Goal: Task Accomplishment & Management: Manage account settings

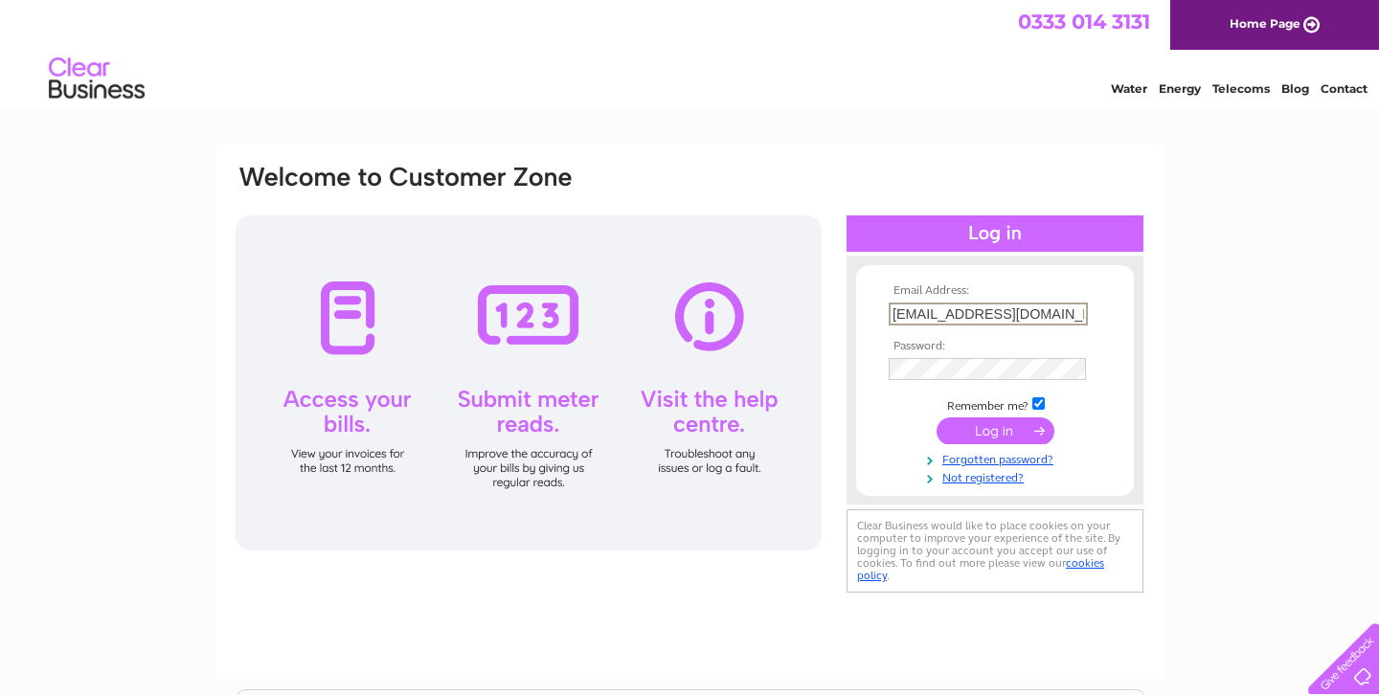
type input "[EMAIL_ADDRESS][DOMAIN_NAME]"
click at [961, 425] on input "submit" at bounding box center [995, 430] width 118 height 27
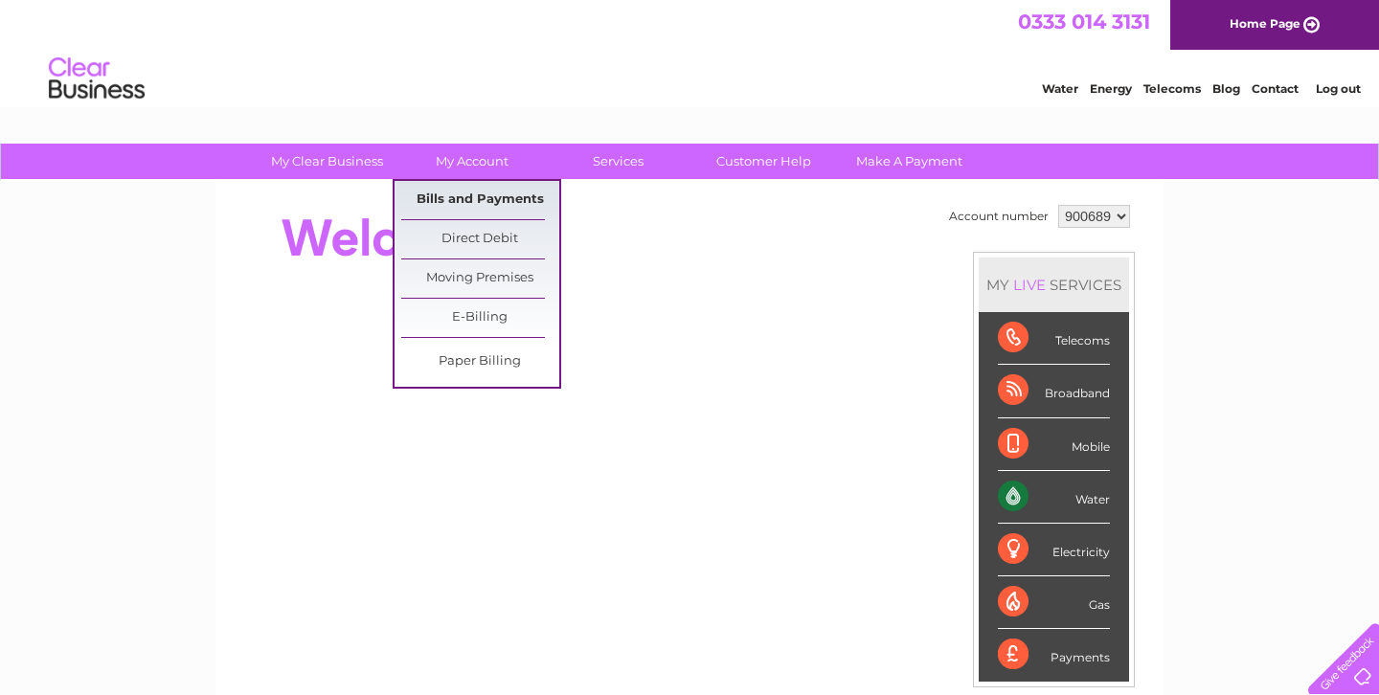
click at [454, 207] on link "Bills and Payments" at bounding box center [480, 200] width 158 height 38
click at [461, 199] on link "Bills and Payments" at bounding box center [480, 200] width 158 height 38
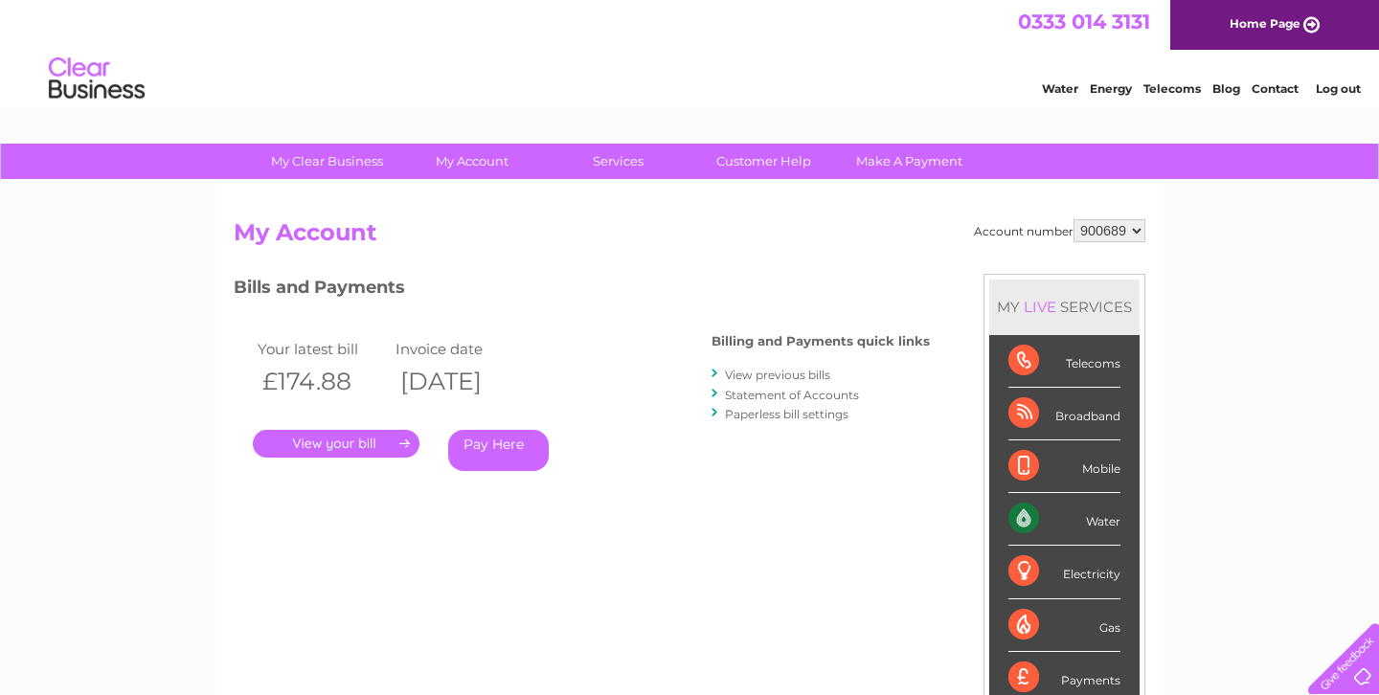
click at [397, 441] on link "." at bounding box center [336, 444] width 167 height 28
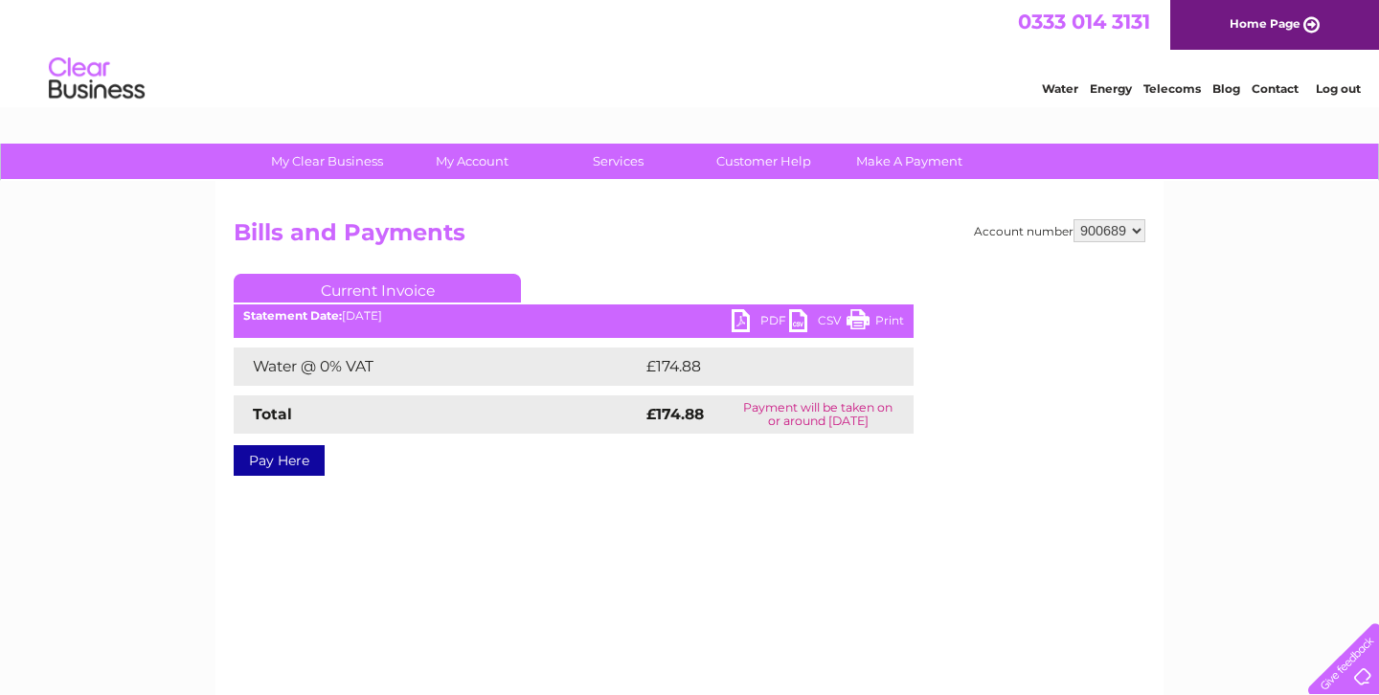
click at [745, 325] on link "PDF" at bounding box center [759, 323] width 57 height 28
